Goal: Check status: Check status

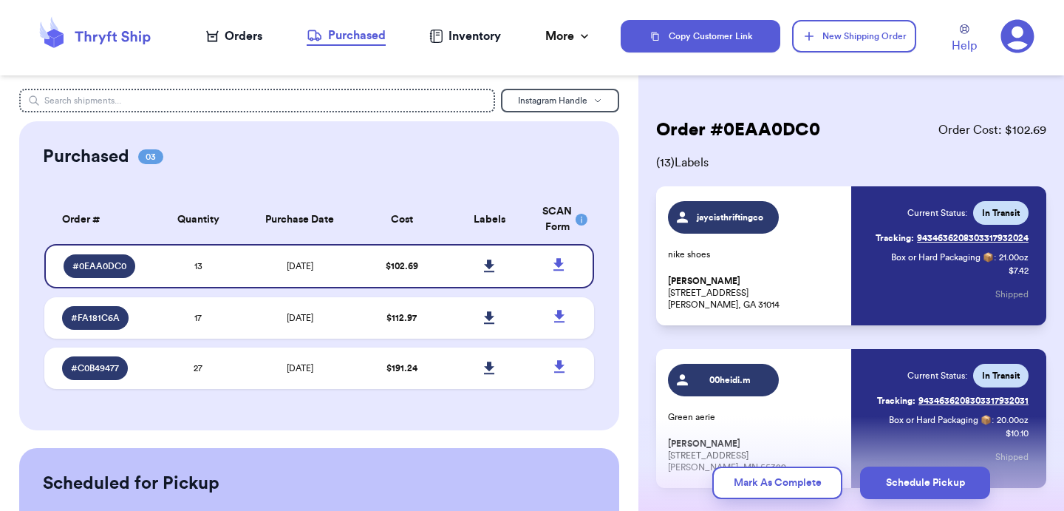
scroll to position [1866, 0]
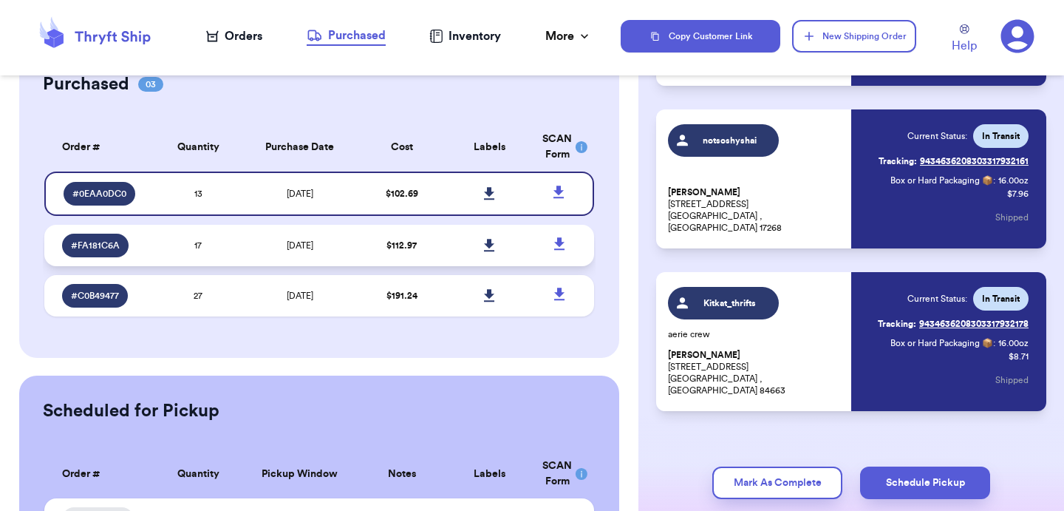
click at [254, 231] on td "[DATE]" at bounding box center [299, 245] width 115 height 41
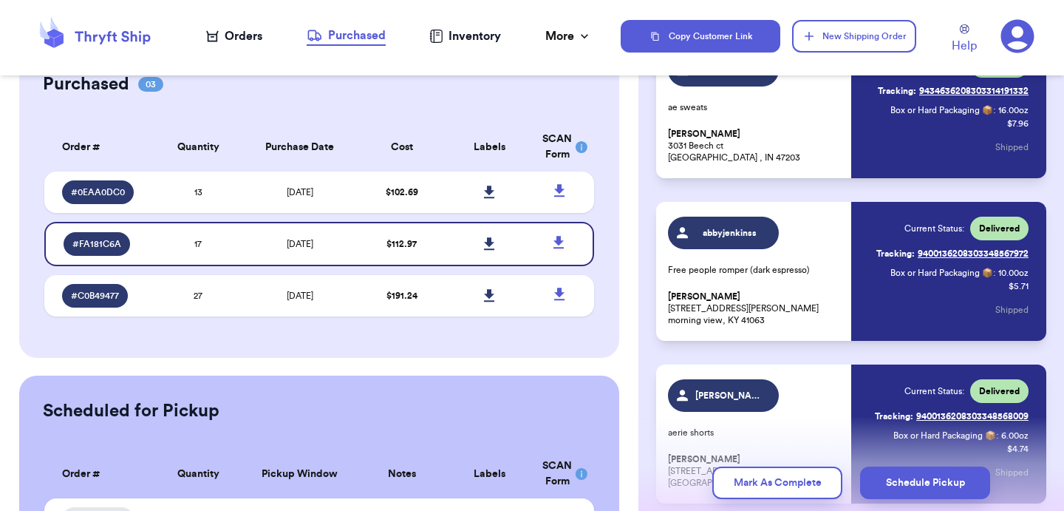
scroll to position [2535, 0]
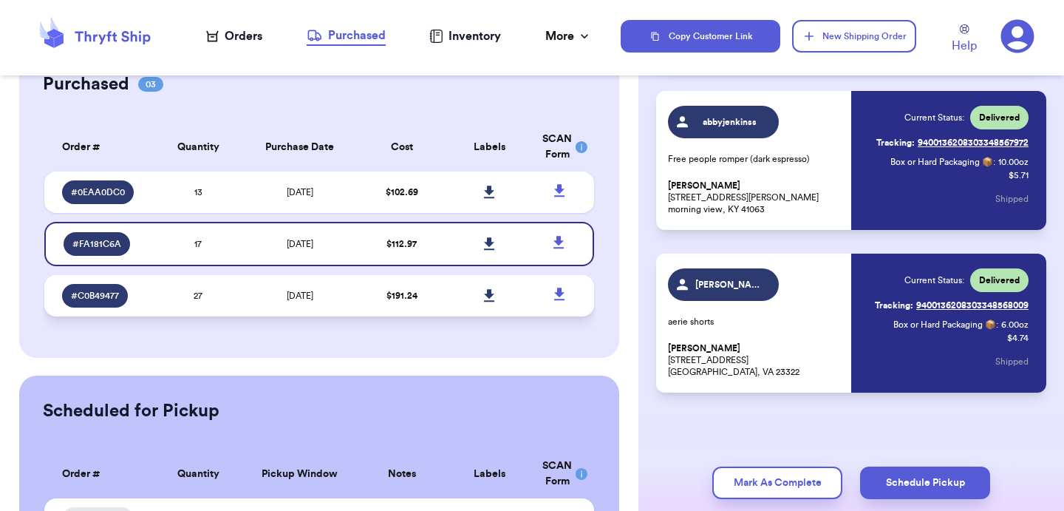
click at [410, 296] on span "$ 191.24" at bounding box center [402, 295] width 31 height 9
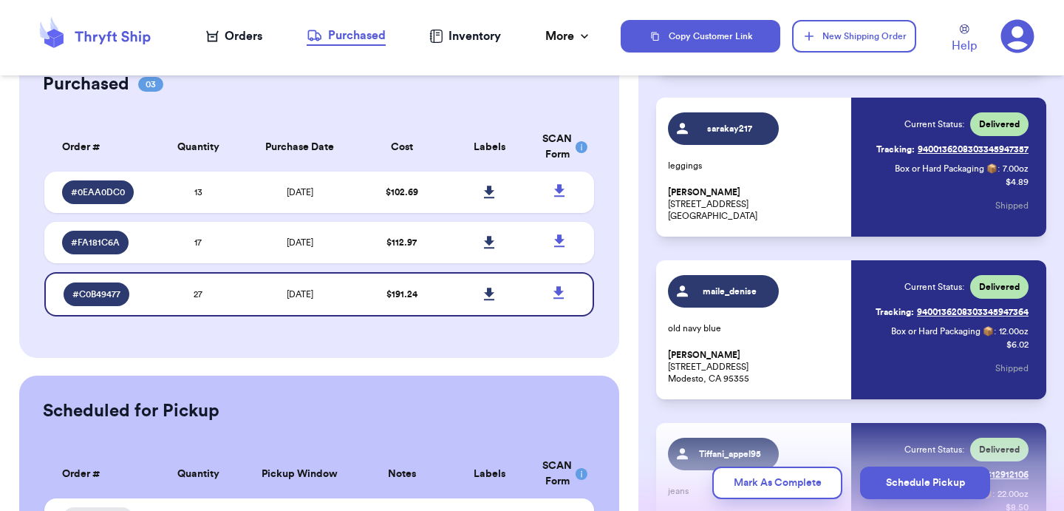
scroll to position [544, 0]
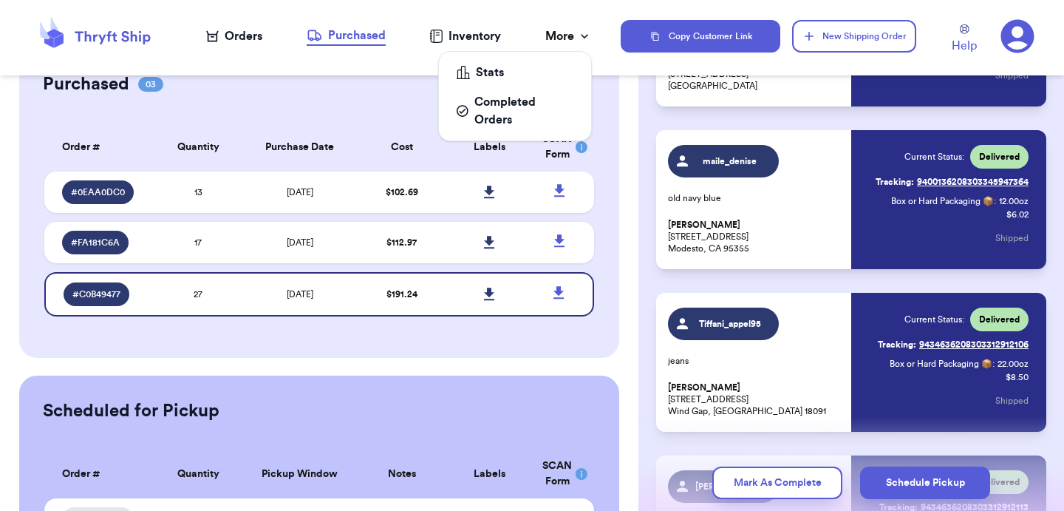
click at [572, 36] on div "More" at bounding box center [568, 36] width 47 height 18
click at [481, 115] on div "Completed Orders" at bounding box center [515, 110] width 117 height 35
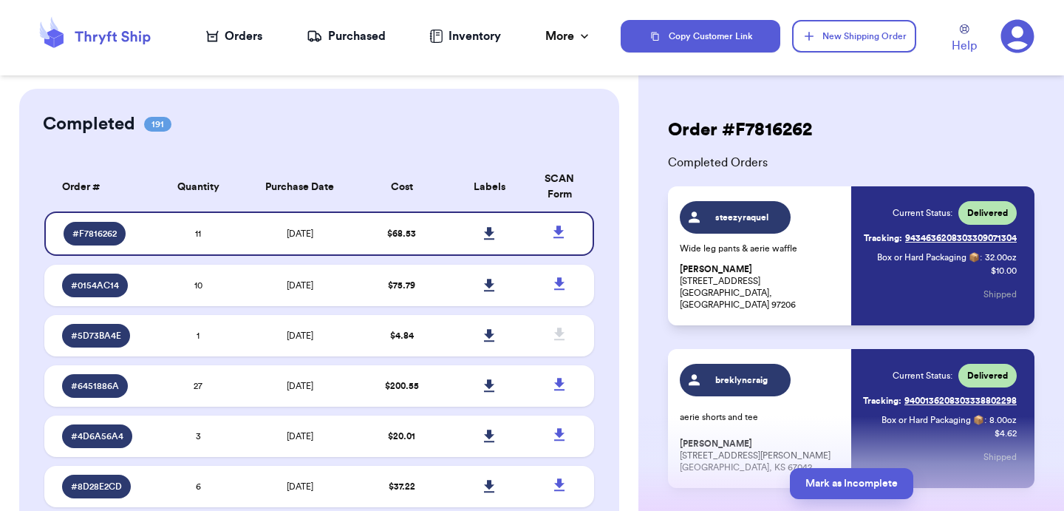
click at [230, 30] on div "Orders" at bounding box center [234, 36] width 56 height 18
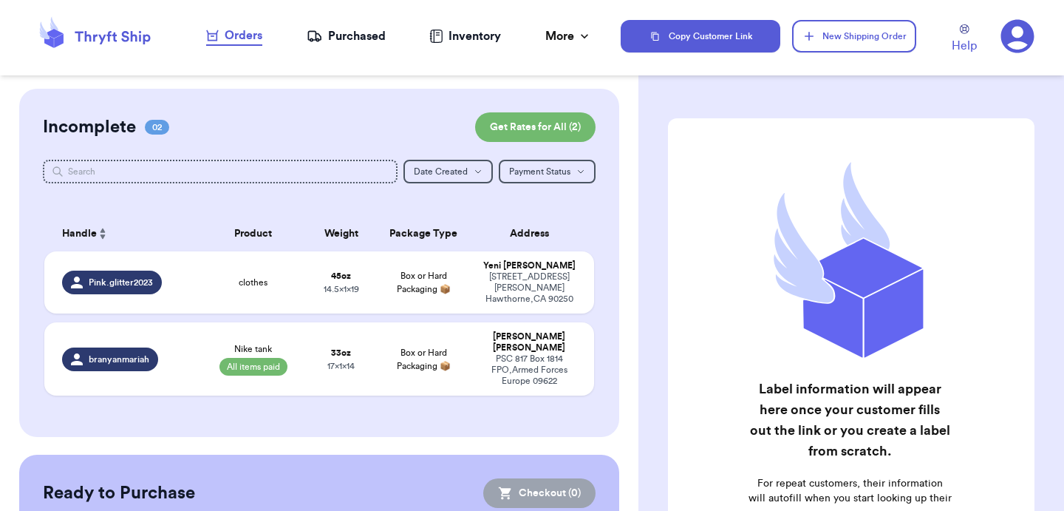
click at [363, 38] on div "Purchased" at bounding box center [346, 36] width 79 height 18
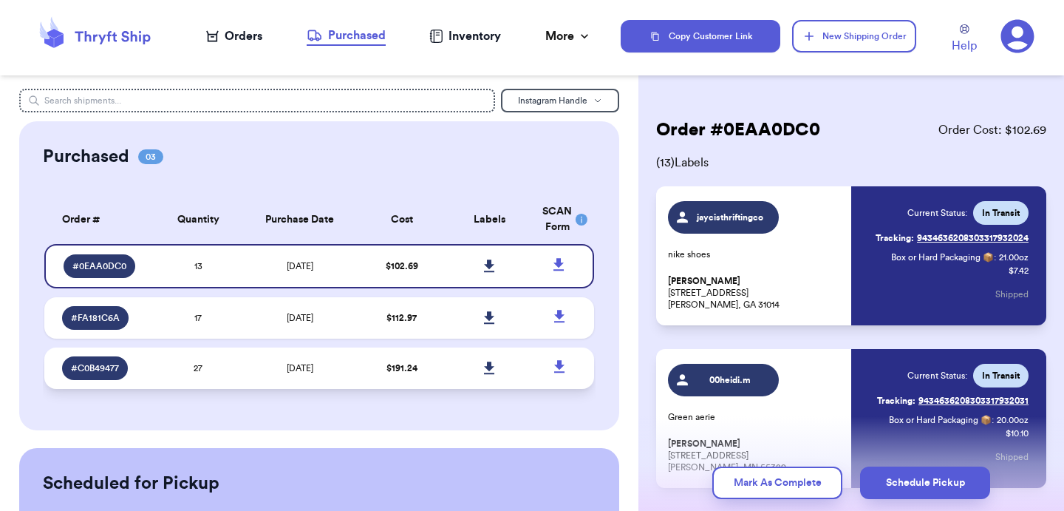
click at [274, 363] on td "[DATE]" at bounding box center [299, 367] width 115 height 41
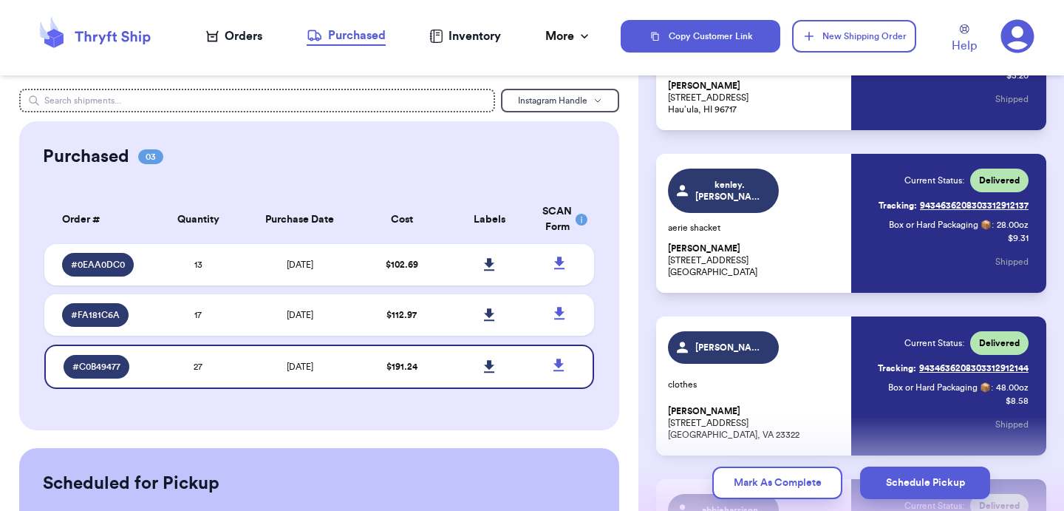
scroll to position [1342, 0]
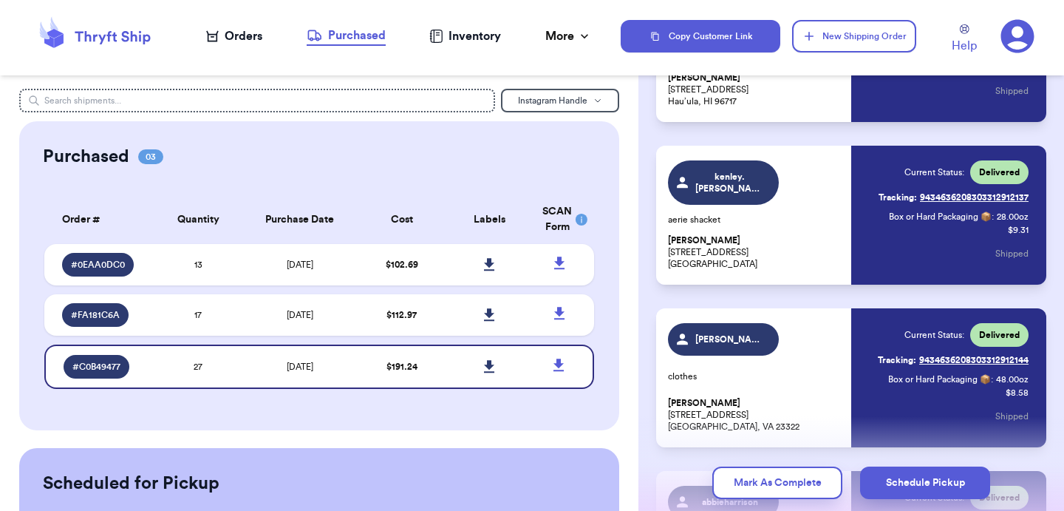
click at [457, 37] on div "Inventory" at bounding box center [465, 36] width 72 height 18
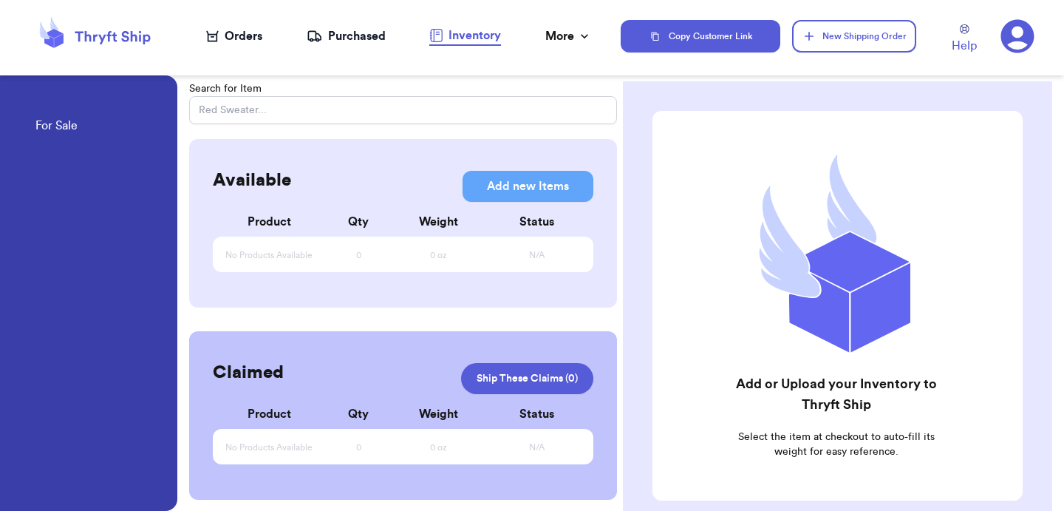
click at [549, 48] on nav "Orders Purchased Inventory More Stats Completed Orders" at bounding box center [398, 36] width 443 height 49
click at [559, 36] on div "More" at bounding box center [568, 36] width 47 height 18
click at [488, 111] on div "Completed Orders" at bounding box center [515, 110] width 117 height 35
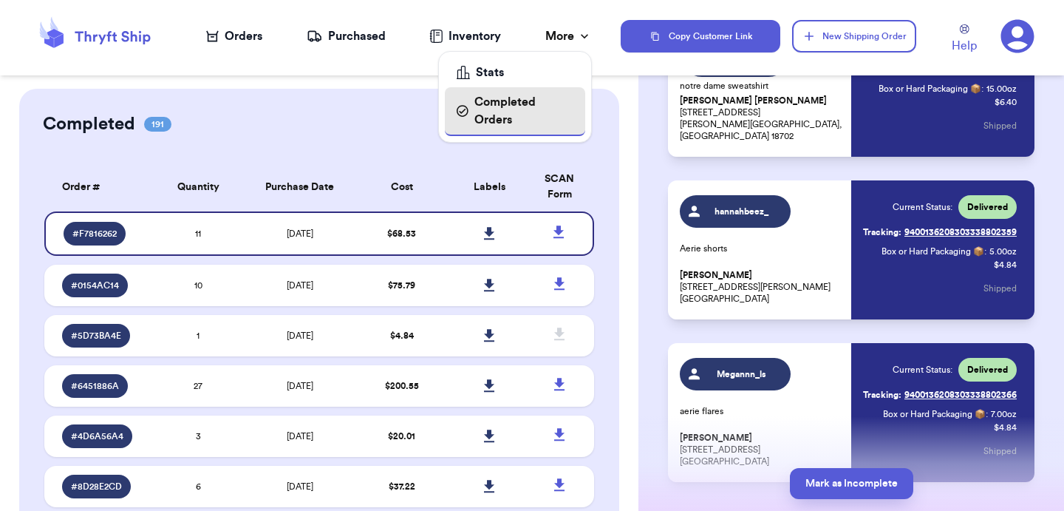
scroll to position [1559, 0]
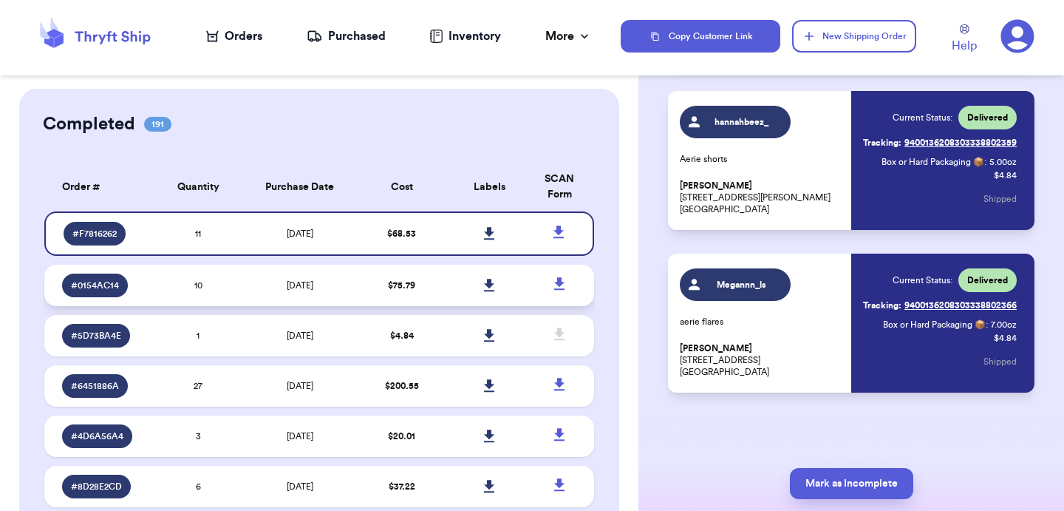
click at [339, 268] on td "[DATE]" at bounding box center [299, 285] width 115 height 41
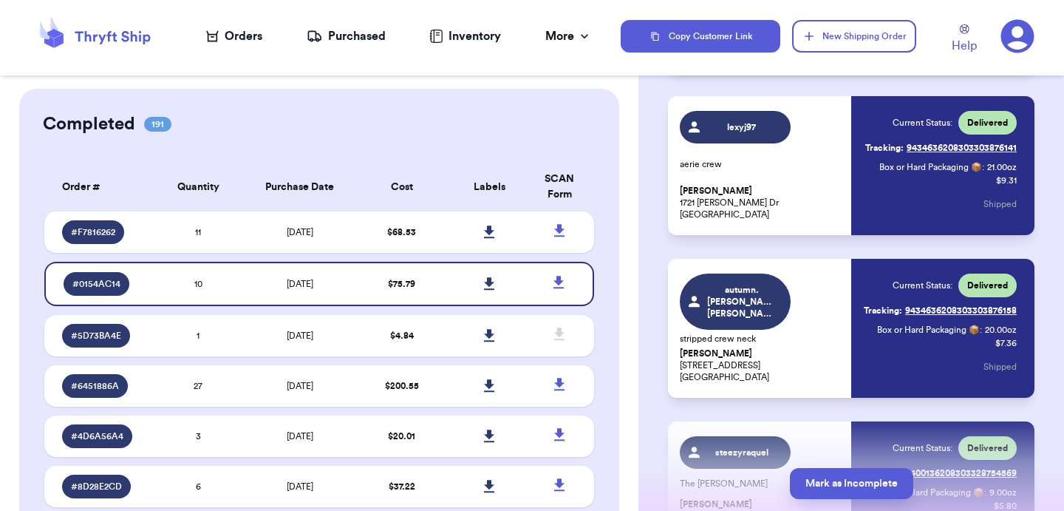
scroll to position [577, 0]
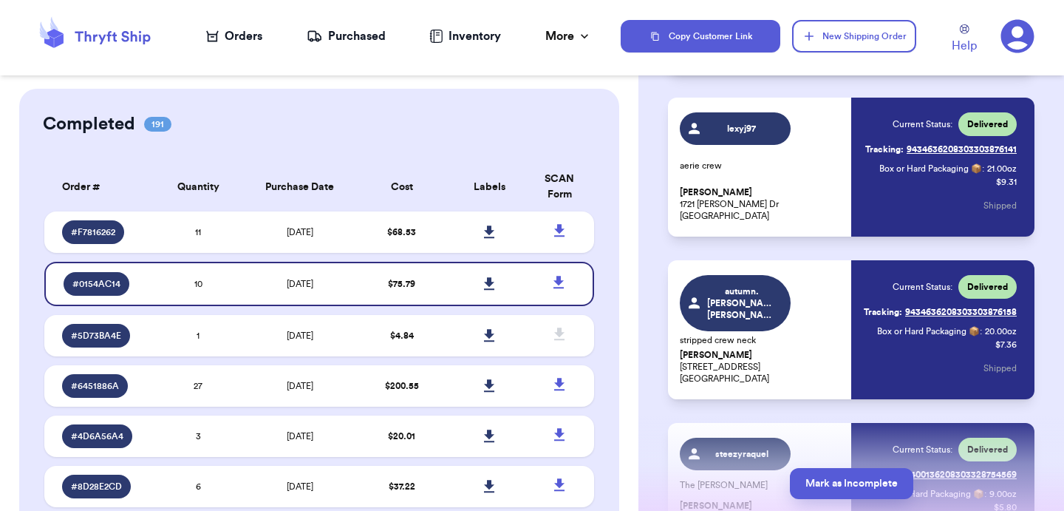
click at [246, 38] on div "Orders" at bounding box center [234, 36] width 56 height 18
